Goal: Task Accomplishment & Management: Use online tool/utility

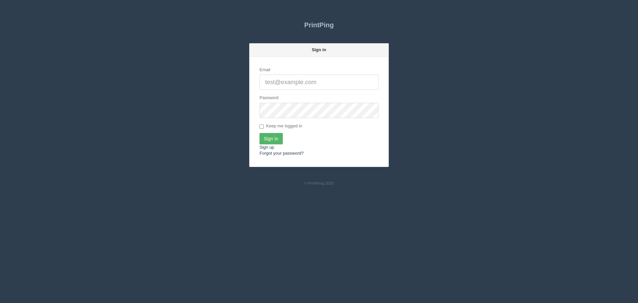
type input "[PERSON_NAME][EMAIL_ADDRESS][DOMAIN_NAME]"
click at [276, 138] on input "Sign In" at bounding box center [270, 138] width 23 height 11
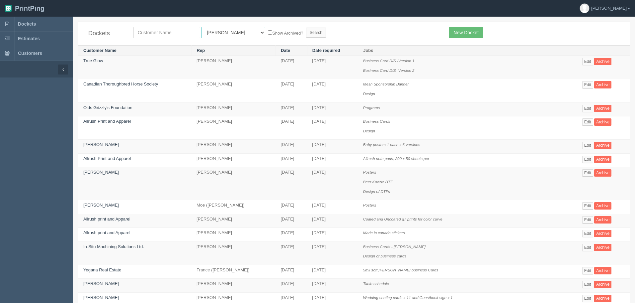
click at [209, 29] on select "All Users Ali Ali Test 1 Aly Amy Ankit Arif Brandon Dan France Greg Jim Mark Ma…" at bounding box center [234, 32] width 64 height 11
select select "1"
click at [202, 27] on select "All Users Ali Ali Test 1 Aly Amy Ankit Arif Brandon Dan France Greg Jim Mark Ma…" at bounding box center [234, 32] width 64 height 11
click at [181, 33] on input "text" at bounding box center [167, 32] width 67 height 11
type input "justice"
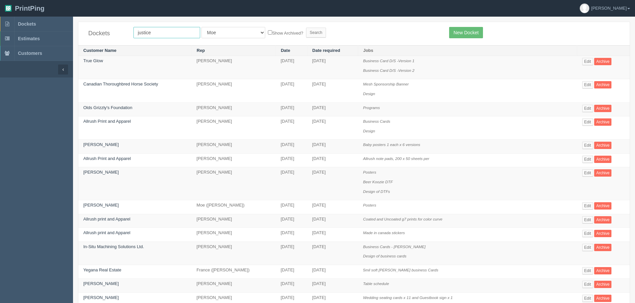
click at [306, 28] on input "Search" at bounding box center [316, 33] width 20 height 10
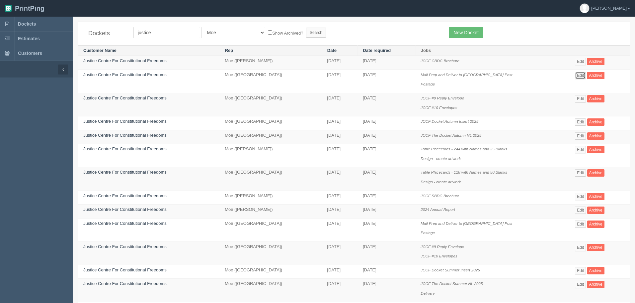
click at [579, 74] on link "Edit" at bounding box center [580, 75] width 11 height 7
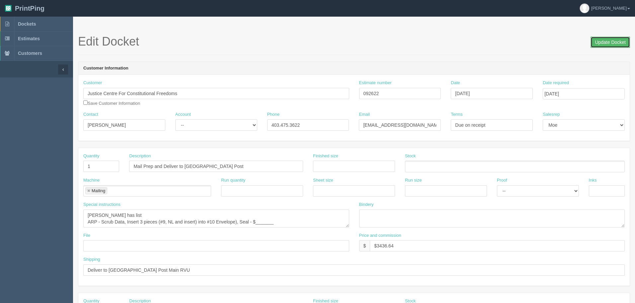
click at [608, 44] on input "Update Docket" at bounding box center [611, 42] width 40 height 11
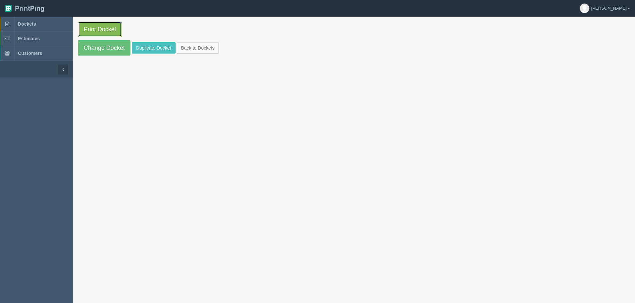
click at [92, 23] on link "Print Docket" at bounding box center [100, 29] width 44 height 15
